Goal: Navigation & Orientation: Find specific page/section

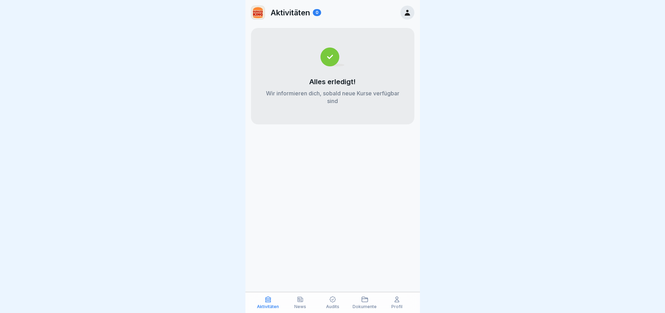
click at [398, 19] on div "Aktivitäten 0" at bounding box center [333, 12] width 175 height 25
click at [402, 16] on link at bounding box center [408, 13] width 14 height 14
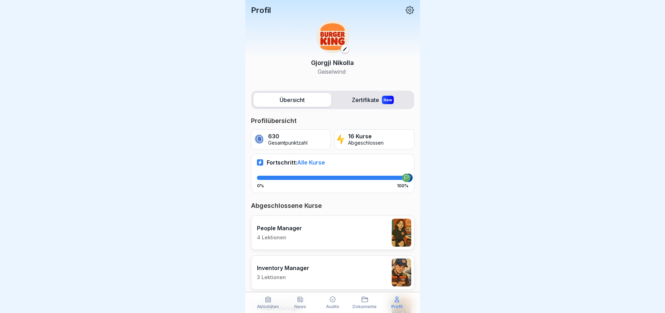
click at [268, 300] on icon at bounding box center [267, 299] width 5 height 5
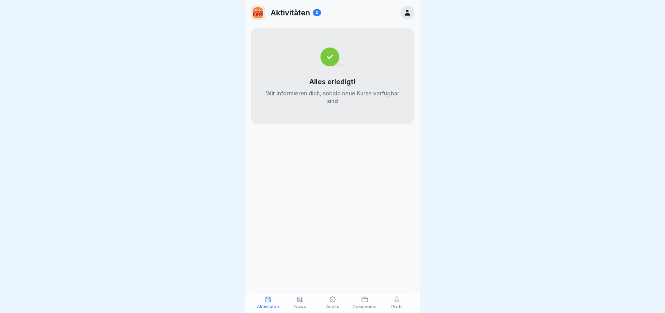
click at [305, 299] on div "News" at bounding box center [300, 302] width 29 height 13
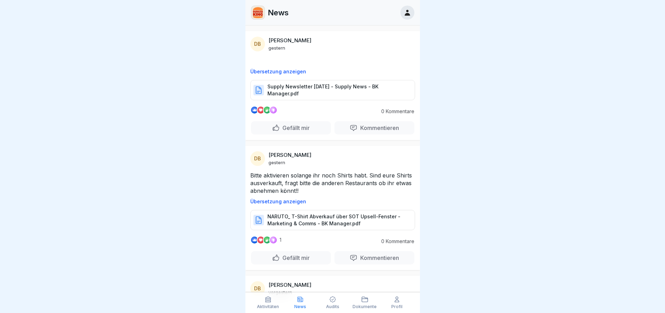
click at [366, 306] on p "Dokumente" at bounding box center [365, 306] width 24 height 5
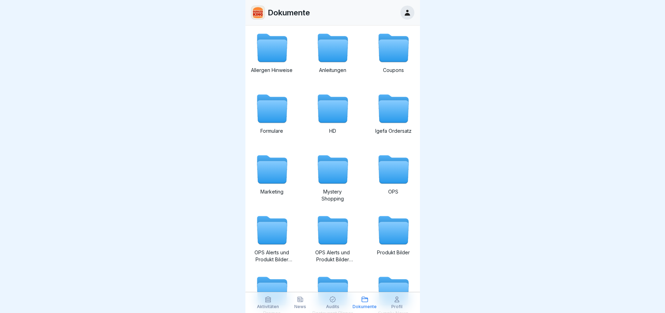
click at [303, 299] on icon at bounding box center [300, 299] width 7 height 7
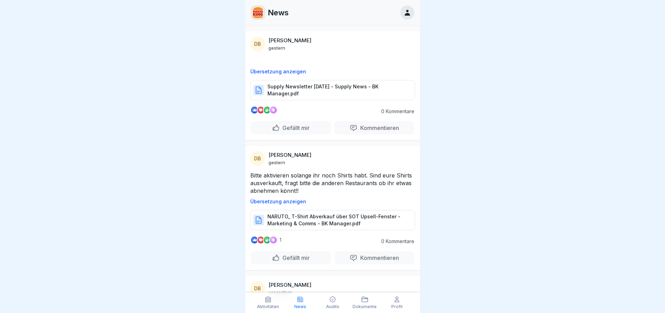
click at [326, 90] on p "Supply Newsletter [DATE] - Supply News - BK Manager.pdf" at bounding box center [338, 90] width 140 height 14
click at [311, 220] on p "NARUTO_ T-Shirt Abverkauf über SOT Upsell-Fenster - Marketing & Comms - BK Mana…" at bounding box center [338, 220] width 140 height 14
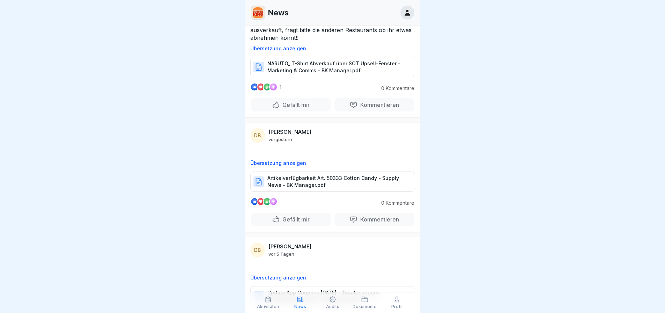
scroll to position [175, 0]
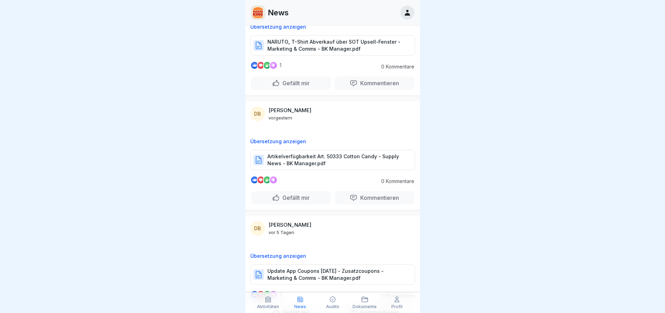
click at [330, 160] on p "Artikelverfügbarkeit Art. 50333 Cotton Candy - Supply News - BK Manager.pdf" at bounding box center [338, 160] width 140 height 14
click at [364, 306] on p "Dokumente" at bounding box center [365, 306] width 24 height 5
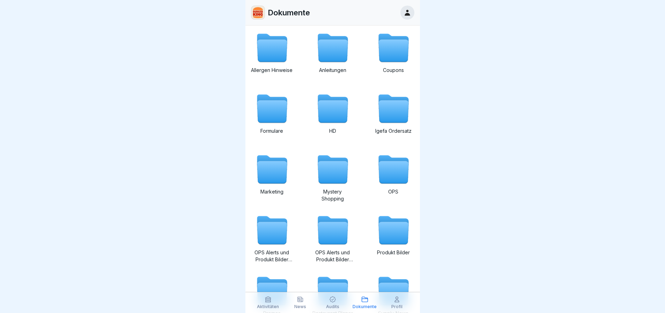
click at [333, 303] on icon at bounding box center [332, 299] width 7 height 7
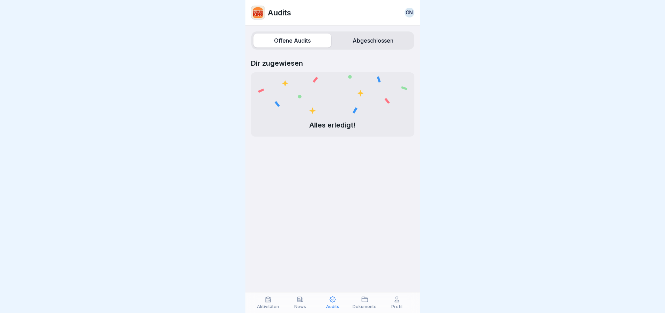
click at [329, 122] on p "Alles erledigt!" at bounding box center [333, 125] width 150 height 9
click at [287, 80] on icon at bounding box center [333, 93] width 150 height 42
click at [285, 66] on p "Dir zugewiesen" at bounding box center [332, 63] width 163 height 8
click at [275, 62] on p "Dir zugewiesen" at bounding box center [332, 63] width 163 height 8
click at [284, 42] on label "Offene Audits" at bounding box center [293, 41] width 78 height 14
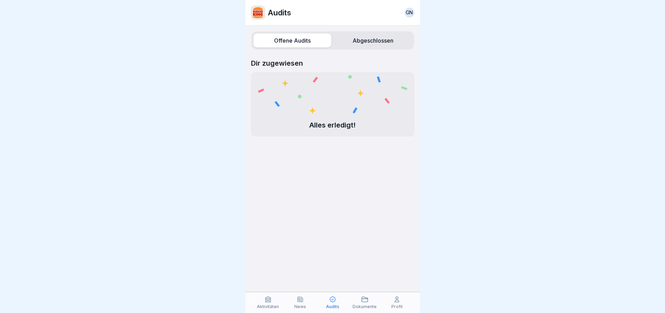
click at [257, 12] on img at bounding box center [258, 12] width 13 height 13
click at [331, 114] on div "Alles erledigt!" at bounding box center [332, 104] width 163 height 64
click at [285, 64] on p "Dir zugewiesen" at bounding box center [332, 63] width 163 height 8
click at [348, 39] on label "Abgeschlossen" at bounding box center [373, 41] width 78 height 14
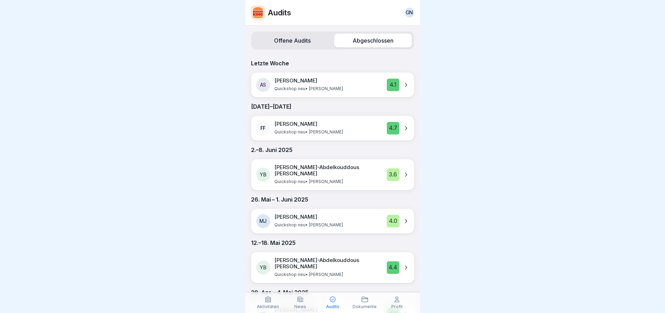
click at [311, 40] on label "Offene Audits" at bounding box center [293, 41] width 78 height 14
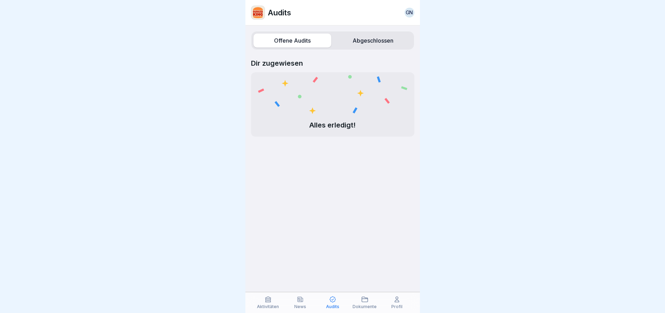
drag, startPoint x: 341, startPoint y: 46, endPoint x: 342, endPoint y: 59, distance: 12.2
click at [342, 59] on div "Offene Audits Abgeschlossen Dir zugewiesen Alles erledigt!" at bounding box center [333, 169] width 175 height 287
click at [338, 110] on icon at bounding box center [333, 93] width 150 height 42
click at [336, 118] on div "Alles erledigt!" at bounding box center [332, 104] width 163 height 64
click at [336, 121] on p "Alles erledigt!" at bounding box center [333, 125] width 150 height 9
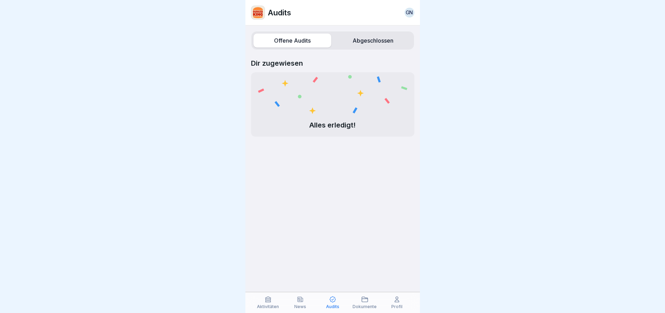
drag, startPoint x: 336, startPoint y: 119, endPoint x: 328, endPoint y: 101, distance: 19.5
click at [305, 92] on icon at bounding box center [333, 93] width 150 height 42
click at [396, 307] on p "Profil" at bounding box center [397, 306] width 11 height 5
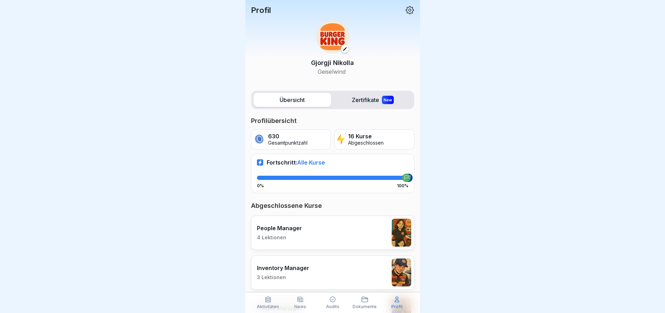
click at [355, 105] on label "Zertifikate New" at bounding box center [373, 100] width 78 height 14
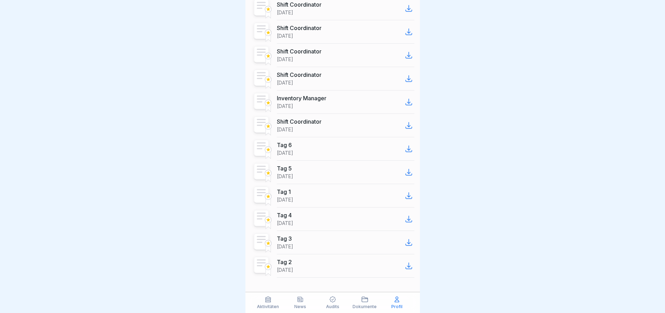
scroll to position [5, 0]
click at [360, 301] on div "Dokumente" at bounding box center [365, 302] width 29 height 13
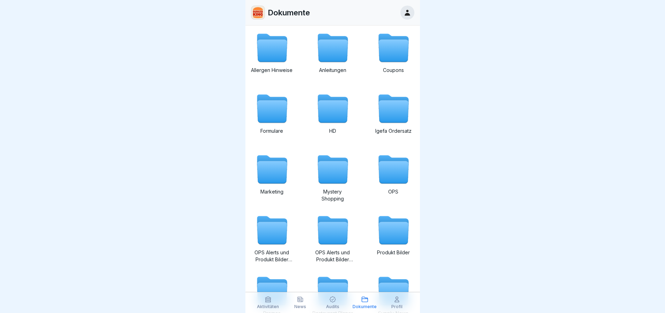
click at [338, 303] on div "Audits" at bounding box center [332, 302] width 29 height 13
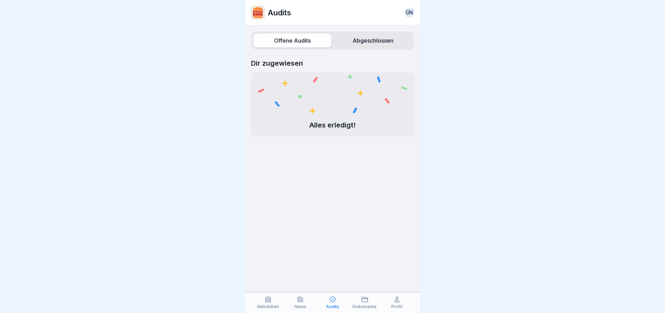
click at [305, 98] on icon at bounding box center [333, 93] width 150 height 42
drag, startPoint x: 314, startPoint y: 116, endPoint x: 284, endPoint y: 74, distance: 51.9
click at [286, 81] on icon at bounding box center [333, 93] width 150 height 42
drag, startPoint x: 282, startPoint y: 70, endPoint x: 276, endPoint y: 63, distance: 8.9
click at [279, 66] on div "Dir zugewiesen Alles erledigt!" at bounding box center [332, 98] width 163 height 78
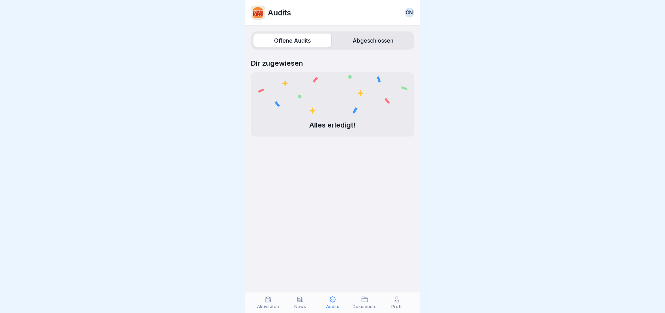
click at [276, 63] on p "Dir zugewiesen" at bounding box center [332, 63] width 163 height 8
click at [250, 59] on div "Offene Audits Abgeschlossen Dir zugewiesen Alles erledigt!" at bounding box center [333, 169] width 175 height 287
click at [255, 5] on div "Audits GN" at bounding box center [333, 13] width 175 height 26
drag, startPoint x: 258, startPoint y: 7, endPoint x: 426, endPoint y: 9, distance: 168.0
click at [259, 7] on img at bounding box center [258, 12] width 13 height 13
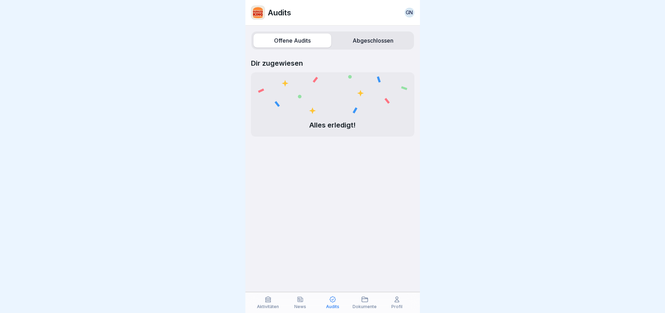
click at [412, 8] on div "GN" at bounding box center [410, 13] width 10 height 10
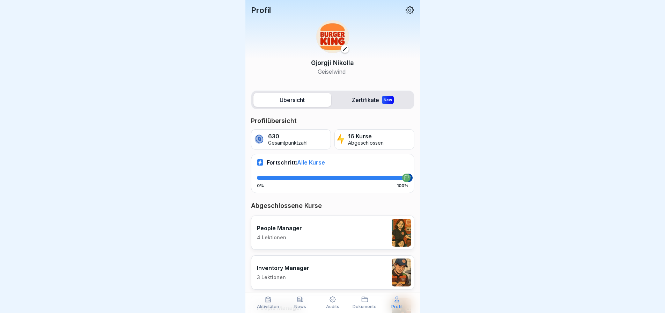
click at [292, 140] on p "Gesamtpunktzahl" at bounding box center [287, 143] width 39 height 6
click at [303, 168] on div "Fortschritt: Alle Kurse 0% 100%" at bounding box center [332, 173] width 163 height 39
click at [305, 165] on span "Alle Kurse" at bounding box center [311, 162] width 28 height 7
click at [265, 300] on icon at bounding box center [268, 299] width 7 height 7
